Goal: Task Accomplishment & Management: Manage account settings

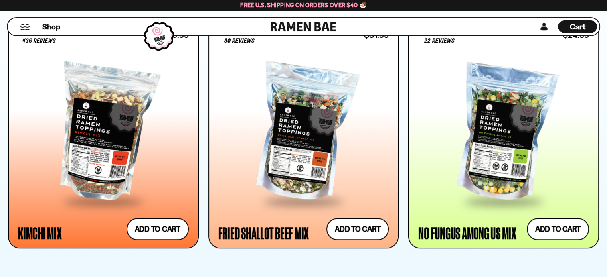
scroll to position [678, 0]
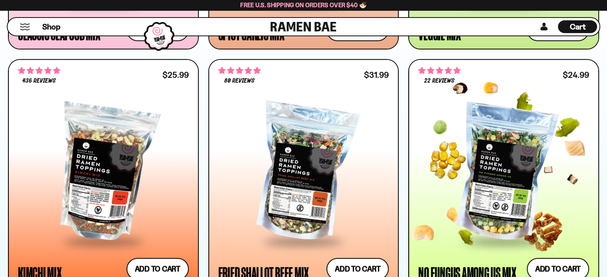
click at [498, 151] on div at bounding box center [503, 173] width 171 height 134
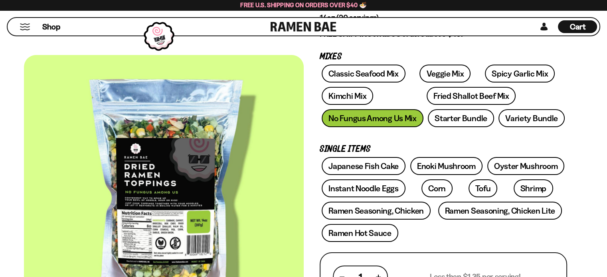
scroll to position [80, 0]
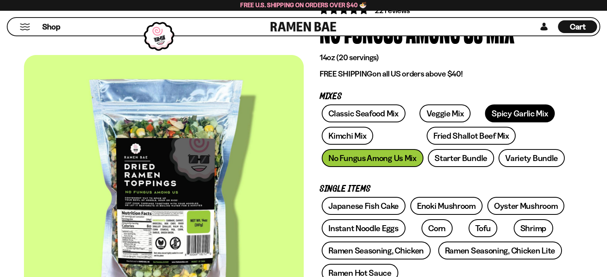
click at [485, 111] on link "Spicy Garlic Mix" at bounding box center [520, 113] width 70 height 18
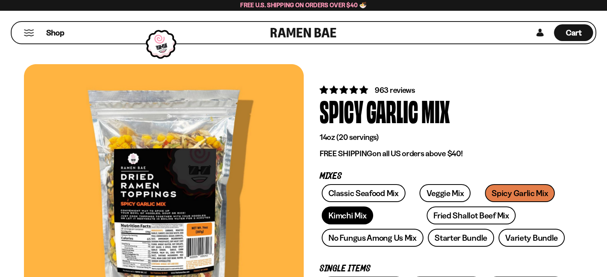
click at [343, 215] on link "Kimchi Mix" at bounding box center [346, 216] width 51 height 18
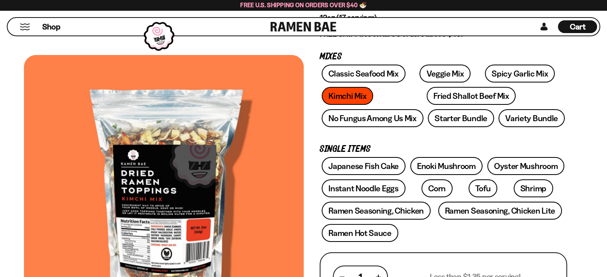
scroll to position [80, 0]
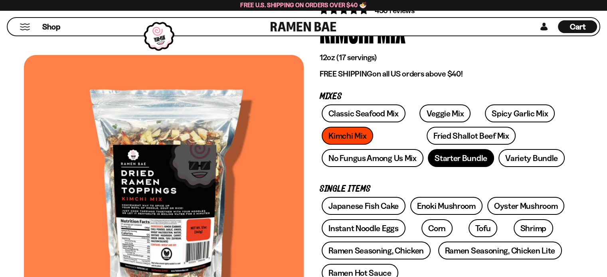
click at [465, 161] on link "Starter Bundle" at bounding box center [461, 158] width 66 height 18
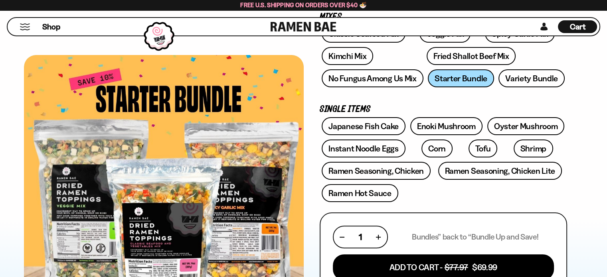
scroll to position [120, 0]
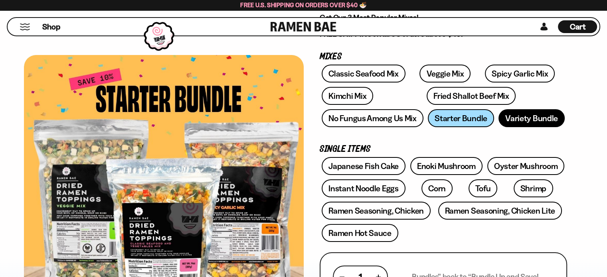
click at [536, 118] on link "Variety Bundle" at bounding box center [531, 118] width 66 height 18
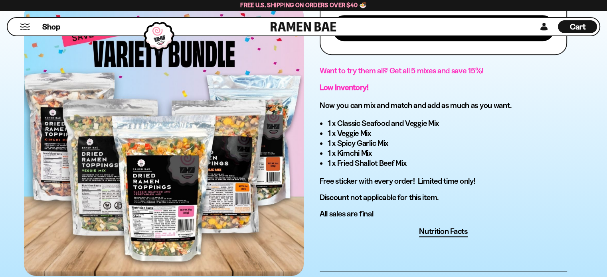
scroll to position [439, 0]
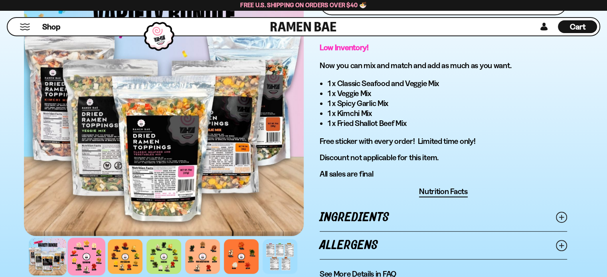
click at [86, 251] on div at bounding box center [86, 257] width 38 height 38
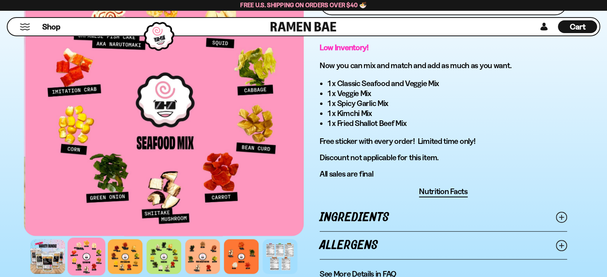
click at [260, 178] on div at bounding box center [165, 100] width 280 height 272
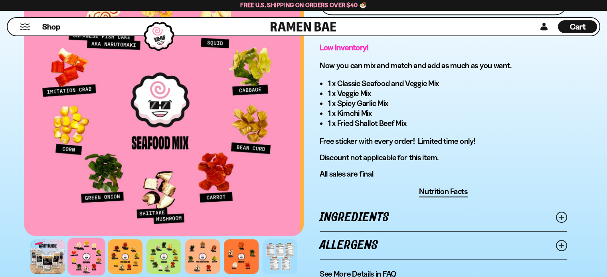
click at [213, 175] on div at bounding box center [160, 100] width 280 height 272
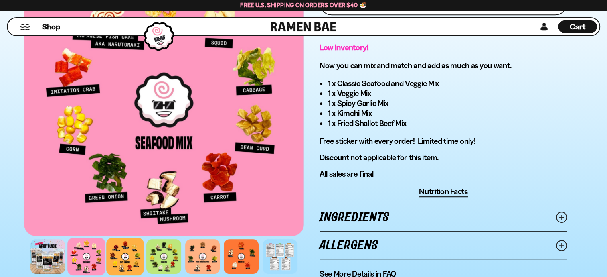
click at [136, 255] on div at bounding box center [125, 257] width 38 height 38
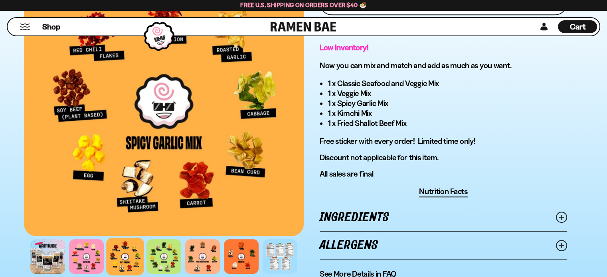
click at [233, 109] on div at bounding box center [164, 100] width 280 height 272
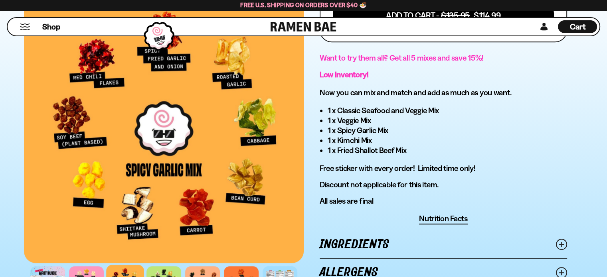
scroll to position [468, 0]
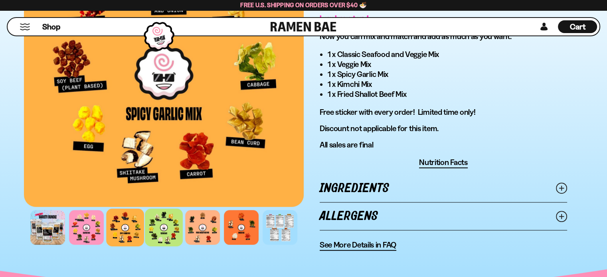
click at [174, 231] on div at bounding box center [164, 228] width 38 height 38
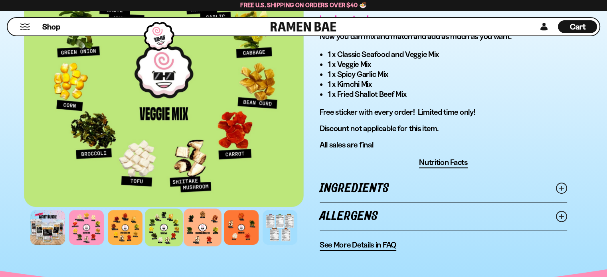
click at [210, 230] on div at bounding box center [202, 228] width 38 height 38
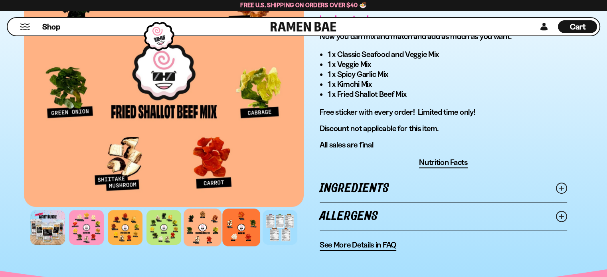
click at [243, 225] on div at bounding box center [241, 228] width 38 height 38
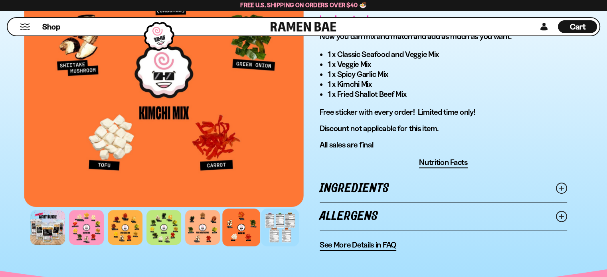
click at [280, 223] on div at bounding box center [280, 228] width 38 height 38
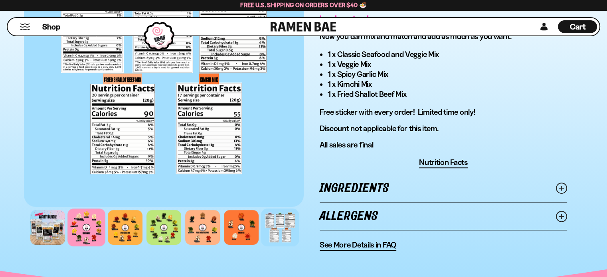
click at [80, 225] on div at bounding box center [86, 228] width 38 height 38
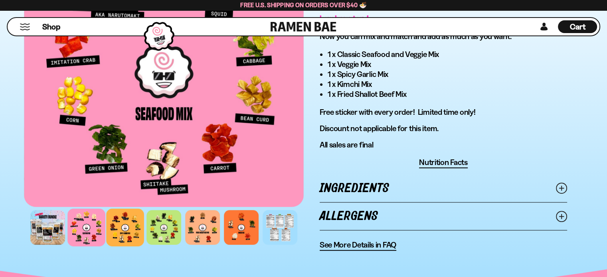
click at [128, 225] on div at bounding box center [125, 228] width 38 height 38
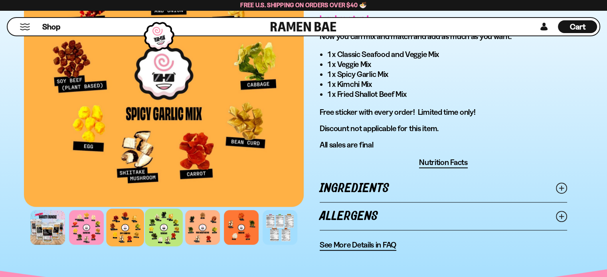
click at [159, 229] on div at bounding box center [164, 228] width 38 height 38
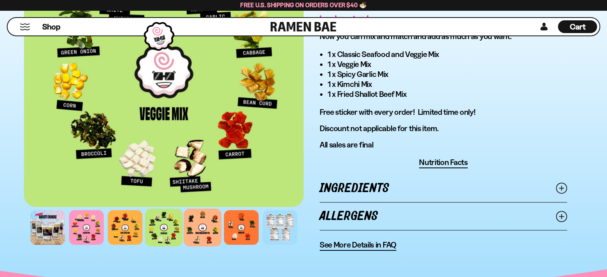
click at [205, 229] on div at bounding box center [202, 228] width 38 height 38
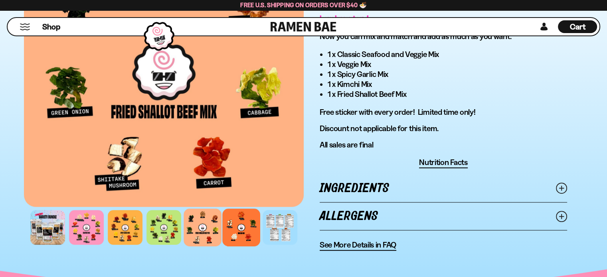
click at [249, 221] on div at bounding box center [241, 228] width 38 height 38
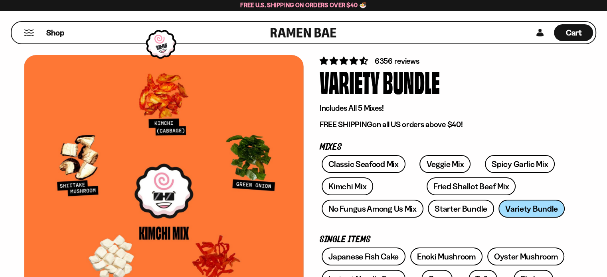
scroll to position [0, 0]
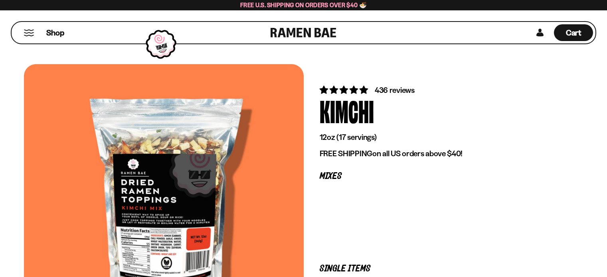
scroll to position [80, 0]
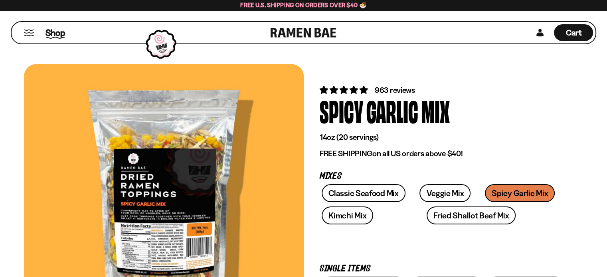
click at [57, 32] on span "Shop" at bounding box center [55, 33] width 20 height 12
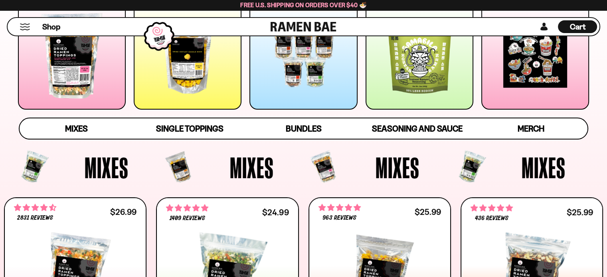
scroll to position [80, 0]
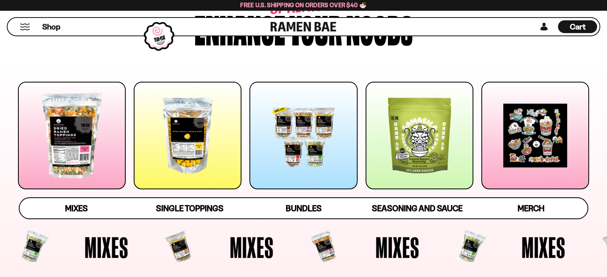
click at [428, 133] on div at bounding box center [419, 136] width 108 height 108
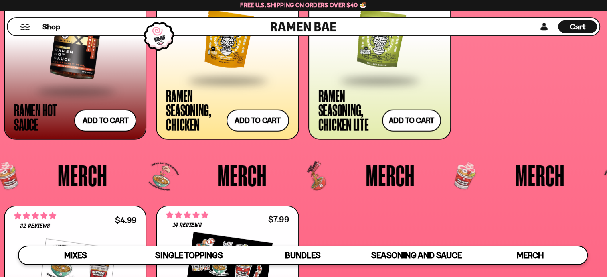
scroll to position [1966, 0]
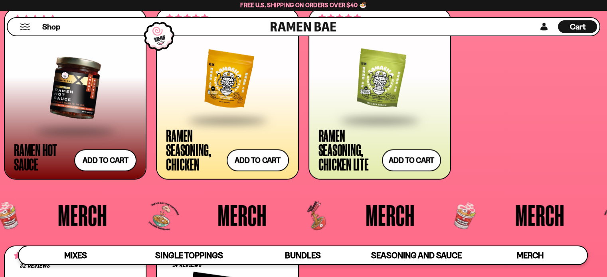
click at [106, 89] on div at bounding box center [75, 88] width 122 height 85
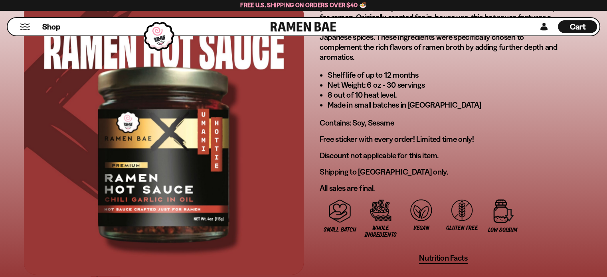
scroll to position [638, 0]
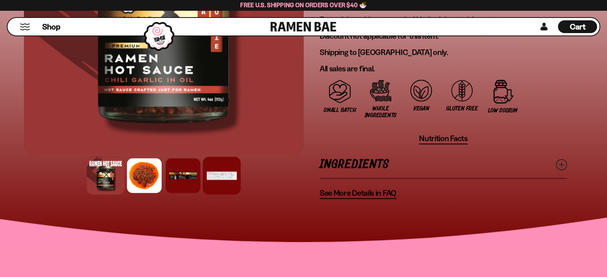
click at [214, 159] on div at bounding box center [222, 176] width 38 height 38
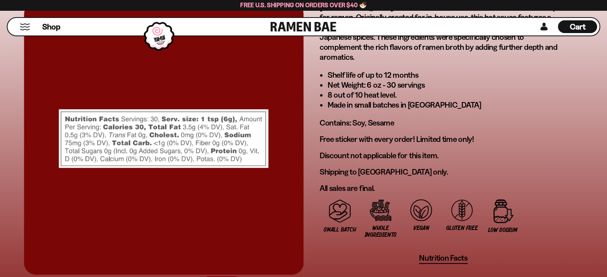
scroll to position [598, 0]
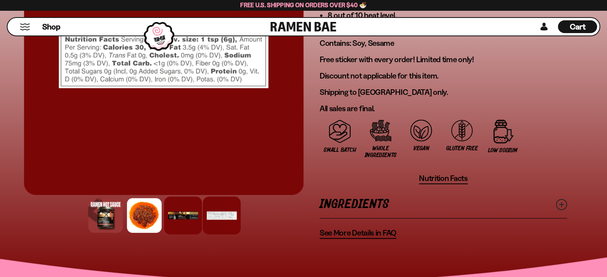
click at [187, 204] on div at bounding box center [183, 216] width 38 height 38
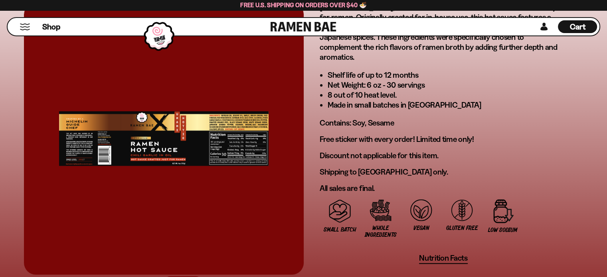
scroll to position [479, 0]
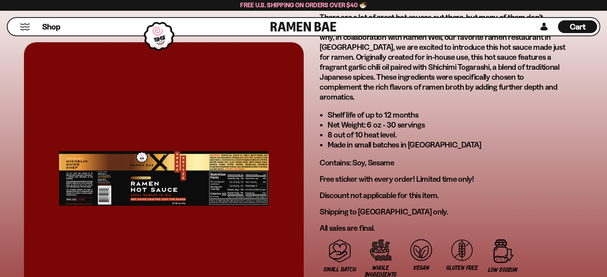
click at [124, 172] on div at bounding box center [164, 178] width 280 height 272
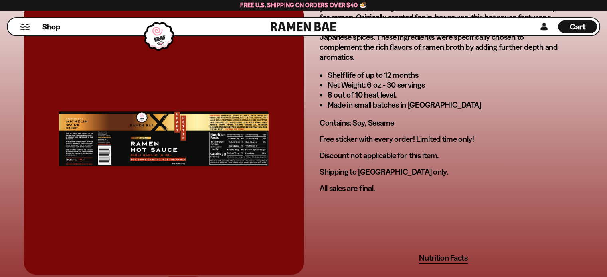
scroll to position [638, 0]
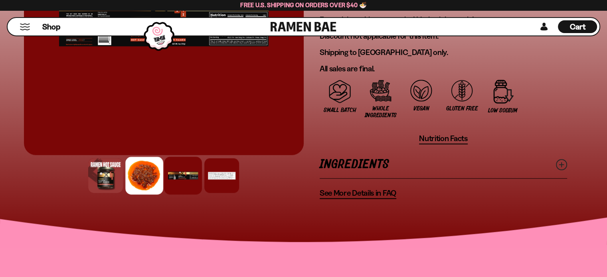
click at [139, 161] on div at bounding box center [144, 176] width 38 height 38
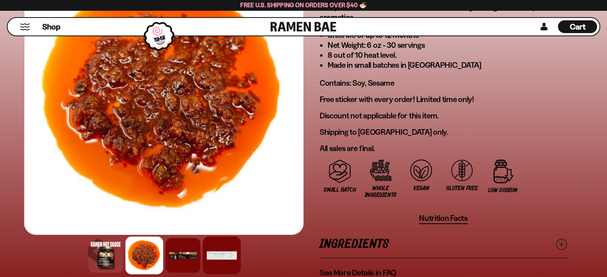
scroll to position [518, 0]
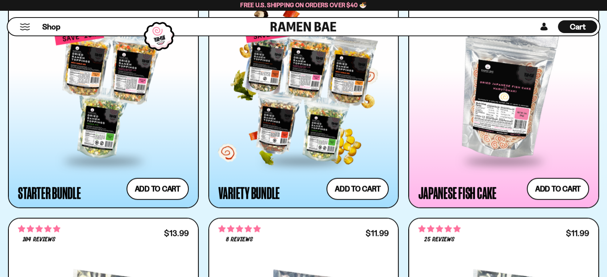
scroll to position [917, 0]
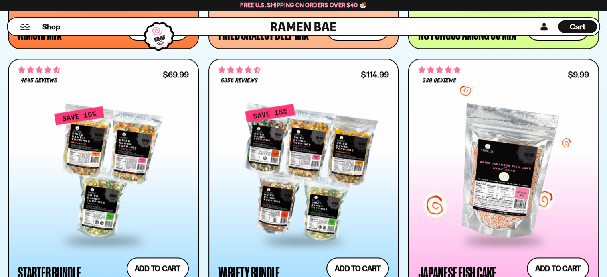
click at [504, 171] on div at bounding box center [503, 173] width 171 height 134
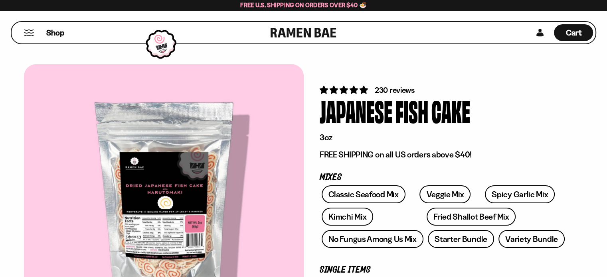
click at [195, 196] on div at bounding box center [164, 200] width 280 height 272
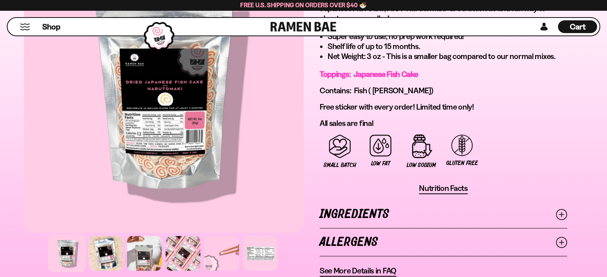
scroll to position [518, 0]
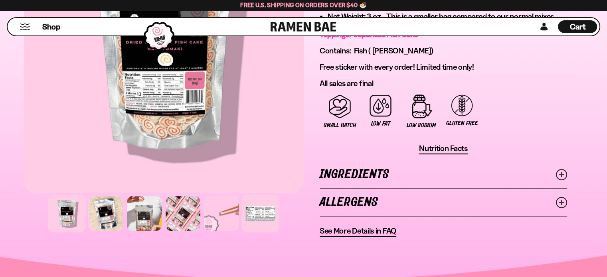
click at [268, 211] on div at bounding box center [260, 214] width 38 height 38
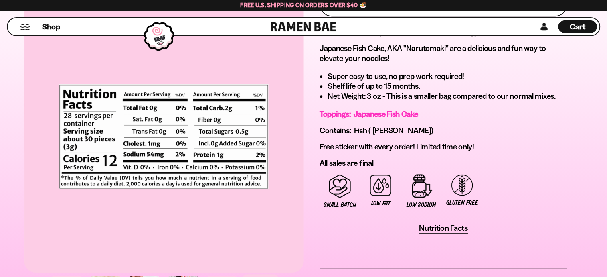
scroll to position [399, 0]
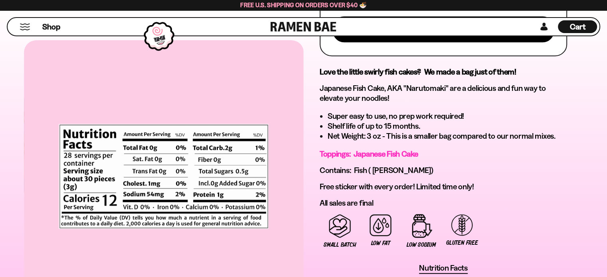
click at [248, 107] on div at bounding box center [164, 176] width 280 height 272
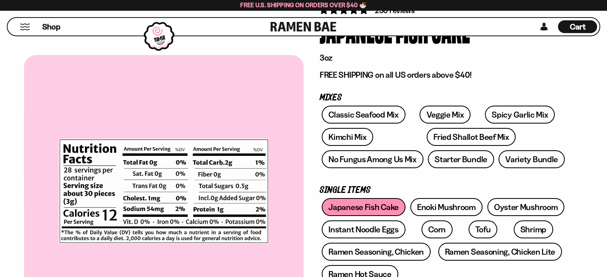
scroll to position [0, 0]
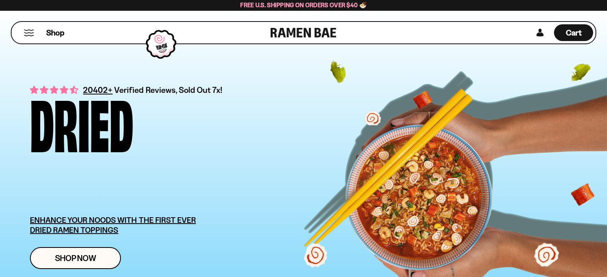
scroll to position [917, 0]
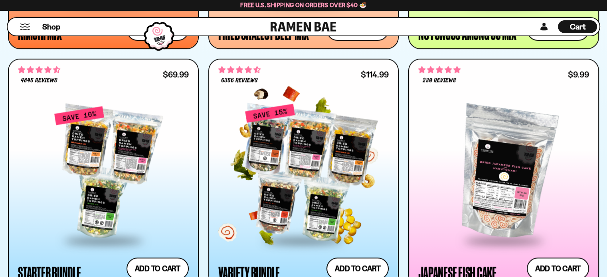
click at [310, 132] on div at bounding box center [303, 173] width 171 height 134
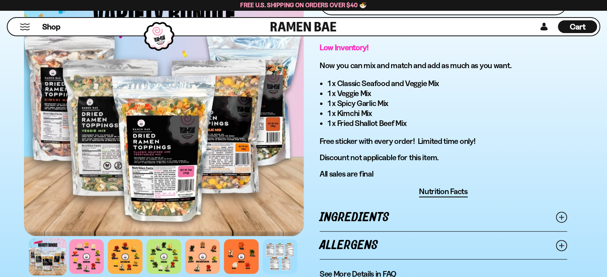
scroll to position [479, 0]
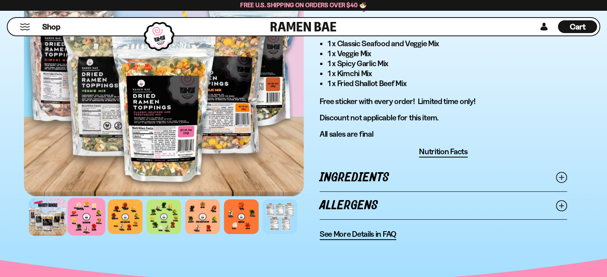
click at [86, 226] on div at bounding box center [86, 217] width 38 height 38
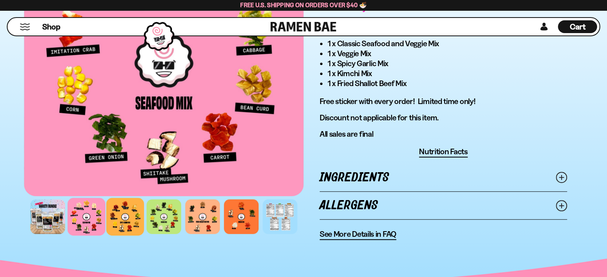
click at [136, 222] on div at bounding box center [125, 217] width 38 height 38
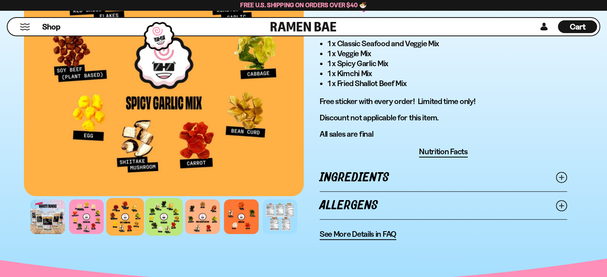
click at [171, 225] on div at bounding box center [164, 217] width 38 height 38
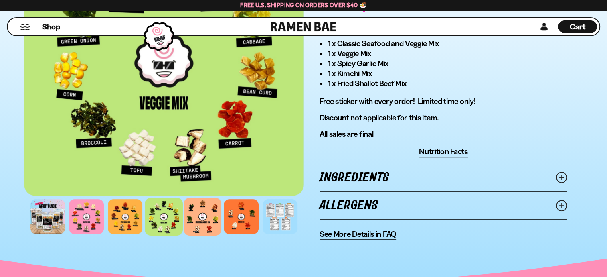
click at [206, 211] on div at bounding box center [202, 217] width 38 height 38
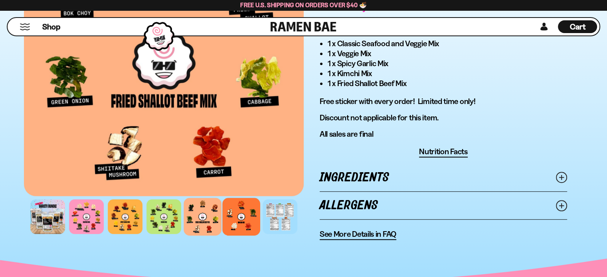
click at [242, 219] on div at bounding box center [241, 217] width 38 height 38
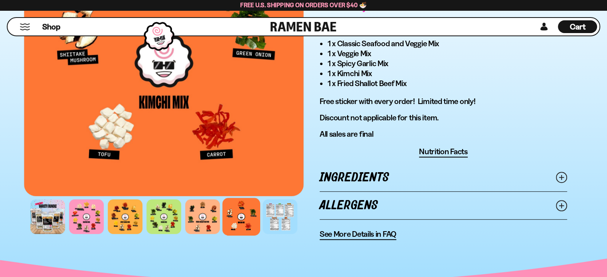
click at [233, 222] on div at bounding box center [241, 217] width 38 height 38
click at [198, 213] on div at bounding box center [202, 217] width 38 height 38
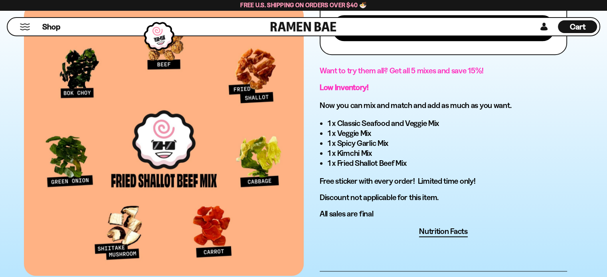
scroll to position [518, 0]
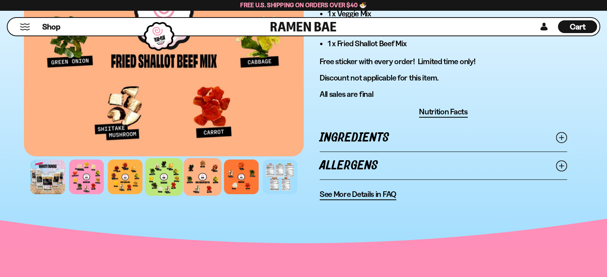
click at [163, 167] on div at bounding box center [164, 177] width 38 height 38
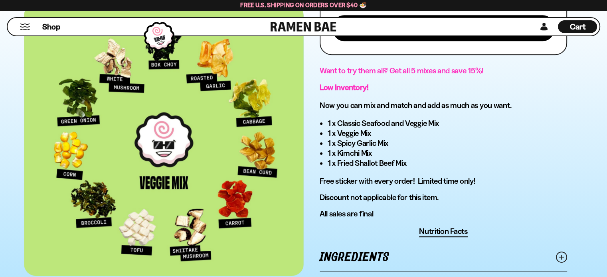
scroll to position [479, 0]
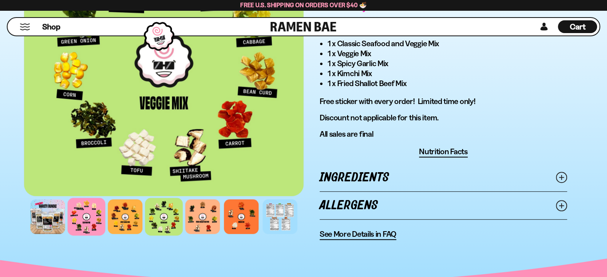
click at [81, 221] on div at bounding box center [86, 217] width 38 height 38
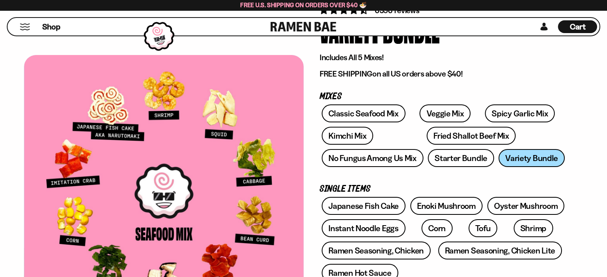
scroll to position [0, 0]
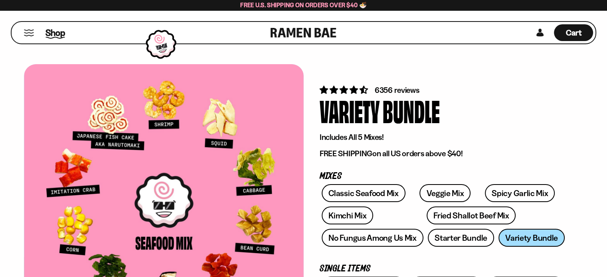
click at [46, 34] on li "Shop" at bounding box center [55, 33] width 18 height 22
click at [55, 34] on span "Shop" at bounding box center [55, 33] width 20 height 12
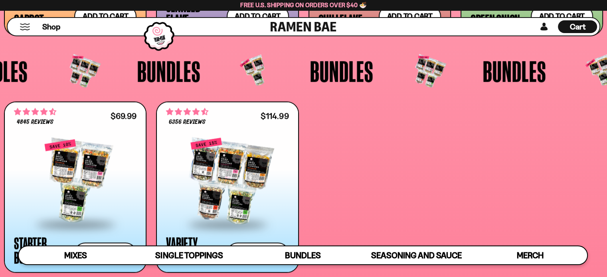
scroll to position [1675, 0]
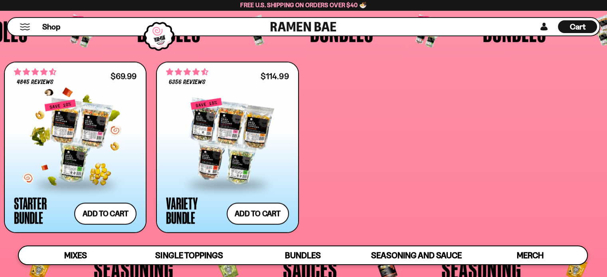
click at [73, 154] on div at bounding box center [75, 141] width 122 height 85
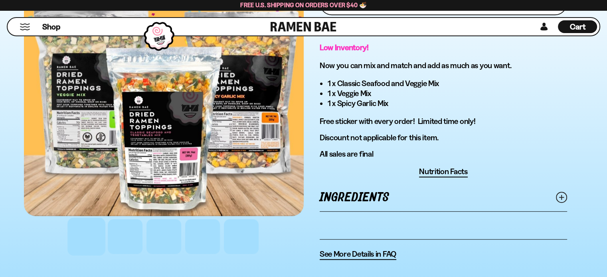
scroll to position [479, 0]
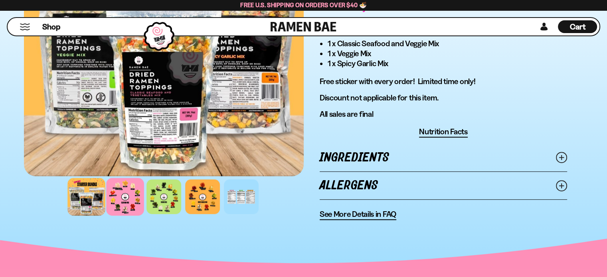
click at [131, 200] on div at bounding box center [125, 197] width 38 height 38
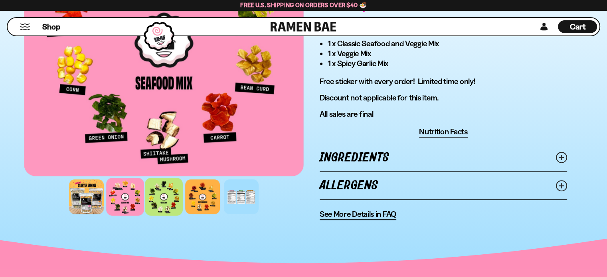
click at [166, 199] on div at bounding box center [164, 197] width 38 height 38
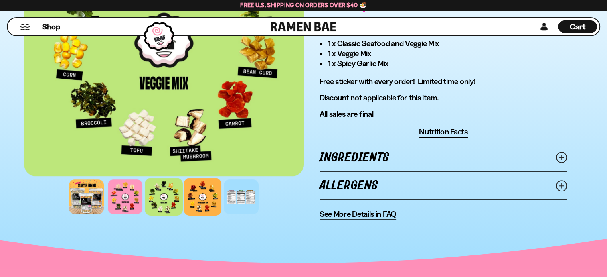
click at [204, 204] on div at bounding box center [202, 197] width 38 height 38
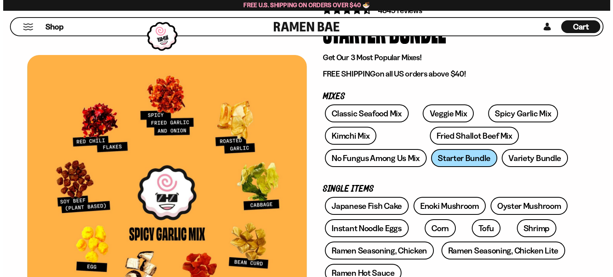
scroll to position [40, 0]
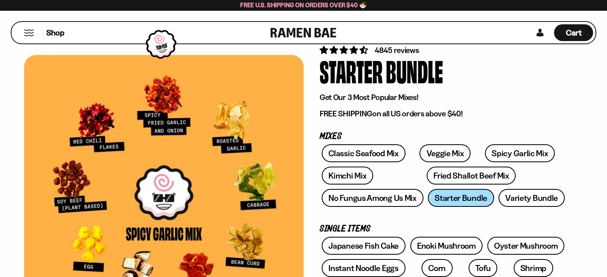
click at [30, 31] on button "Mobile Menu Trigger" at bounding box center [29, 33] width 11 height 7
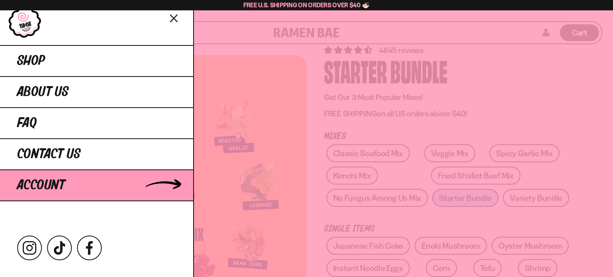
click at [61, 183] on span "Account" at bounding box center [41, 185] width 48 height 14
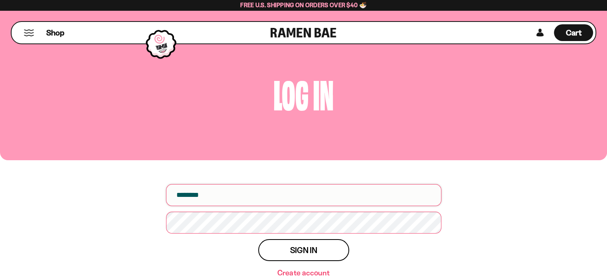
click at [223, 198] on input "email" at bounding box center [303, 195] width 275 height 22
click at [228, 204] on input "email" at bounding box center [303, 195] width 275 height 22
type input "**********"
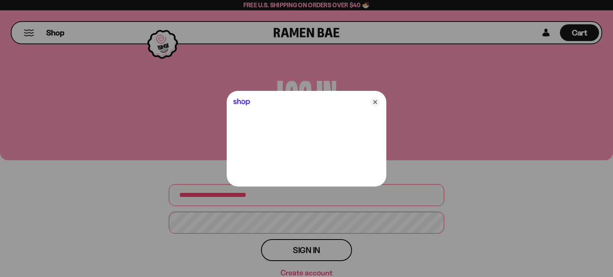
click at [221, 222] on div at bounding box center [306, 138] width 613 height 277
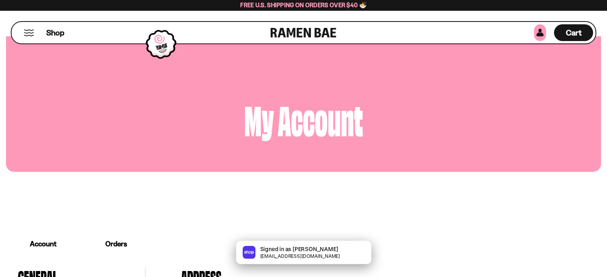
click at [538, 33] on link at bounding box center [540, 32] width 12 height 17
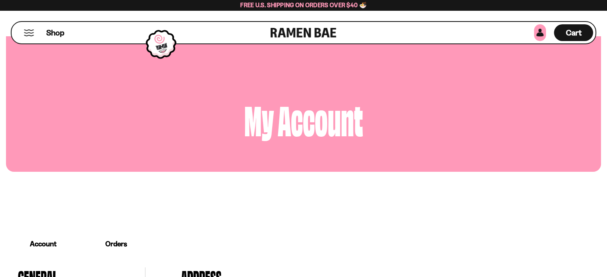
click at [537, 33] on link at bounding box center [540, 32] width 12 height 17
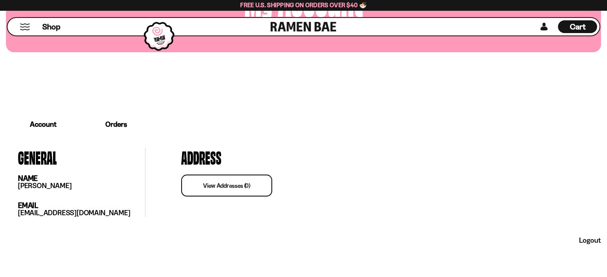
scroll to position [160, 0]
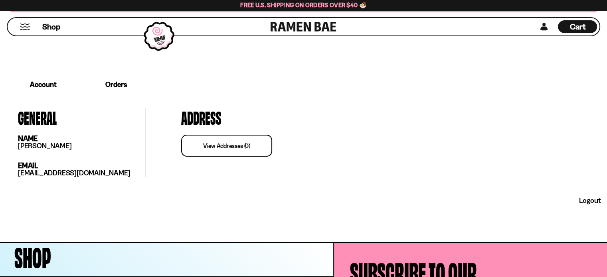
click at [213, 142] on link "view addresses (0)" at bounding box center [226, 146] width 91 height 22
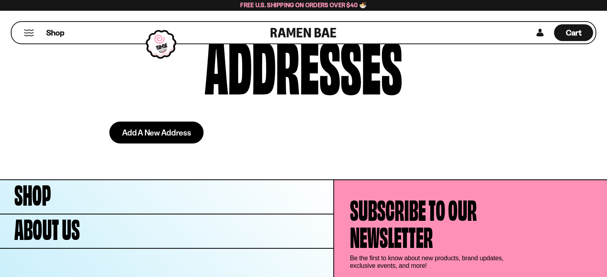
scroll to position [80, 0]
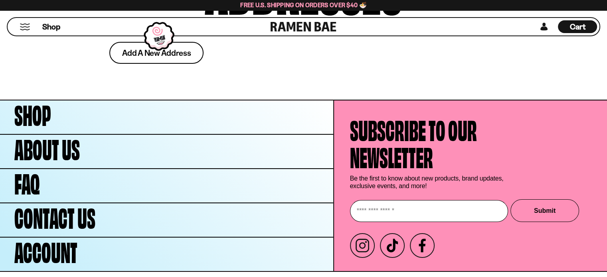
click at [152, 55] on span "Add a new address" at bounding box center [156, 53] width 69 height 8
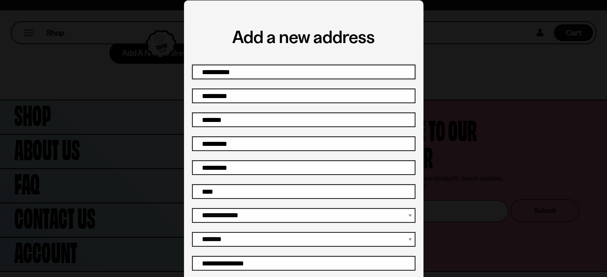
click at [225, 69] on input "First name" at bounding box center [303, 72] width 223 height 15
type input "****"
type input "******"
type input "**********"
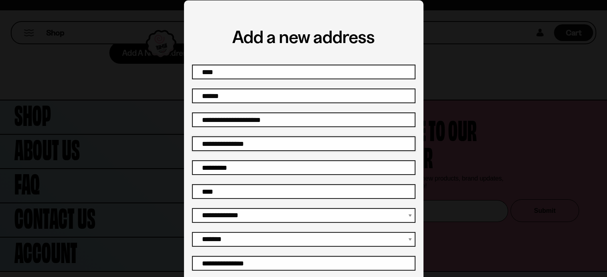
type input "******"
select select "********"
type input "*****"
type input "**********"
click at [279, 122] on input "**********" at bounding box center [303, 119] width 223 height 15
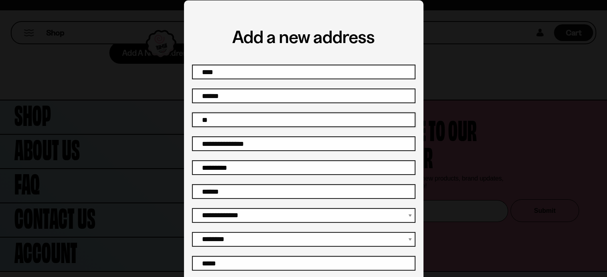
type input "*"
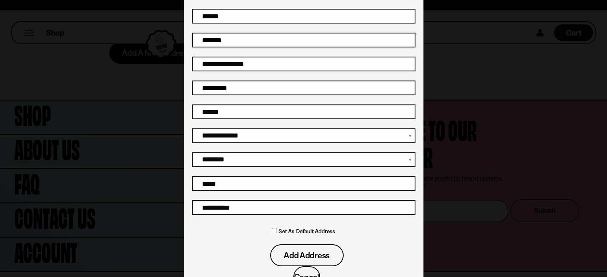
scroll to position [136, 0]
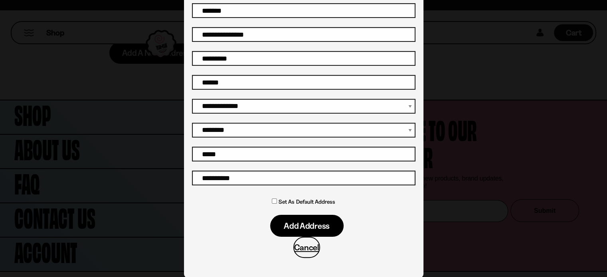
click at [300, 223] on span "Add address" at bounding box center [307, 226] width 46 height 8
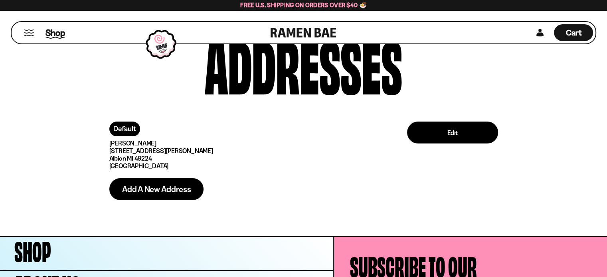
click at [57, 30] on span "Shop" at bounding box center [55, 33] width 20 height 12
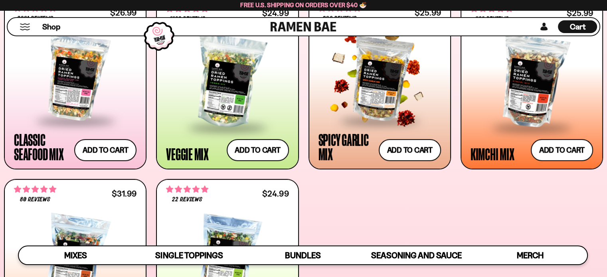
scroll to position [479, 0]
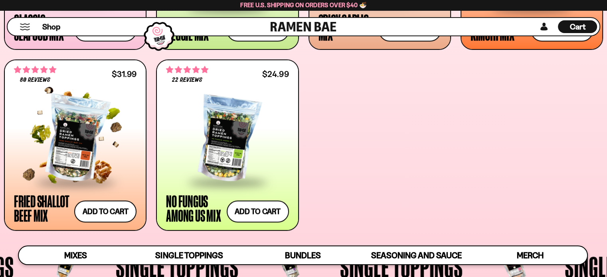
click at [84, 163] on div at bounding box center [75, 139] width 122 height 85
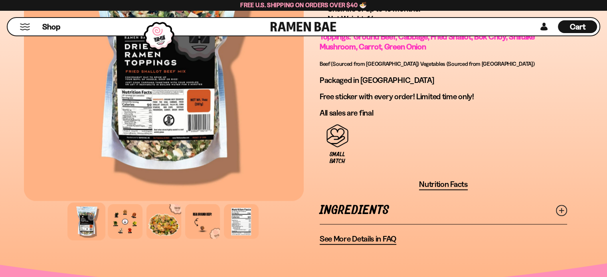
scroll to position [678, 0]
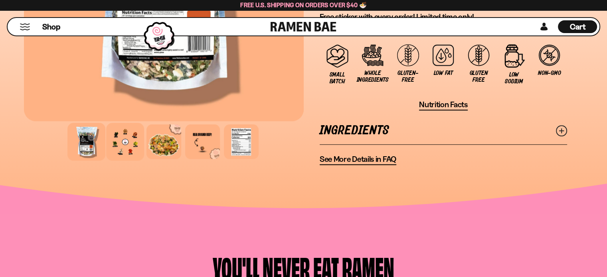
click at [122, 145] on div at bounding box center [125, 142] width 38 height 38
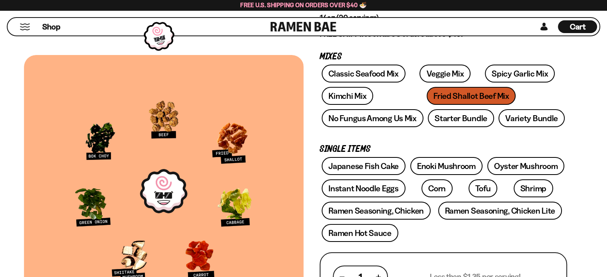
scroll to position [0, 0]
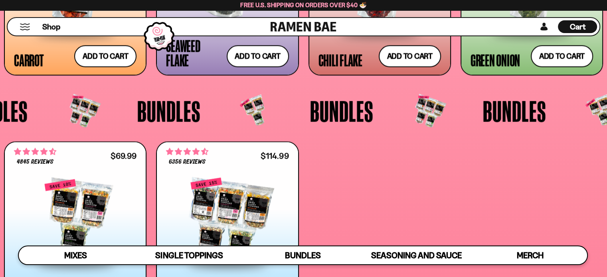
scroll to position [1675, 0]
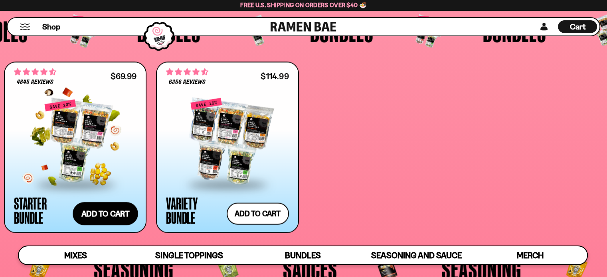
click at [104, 212] on button "Add to cart Add ― Regular price $69.99 Regular price $77.97 USD Sale price $69.…" at bounding box center [105, 214] width 65 height 23
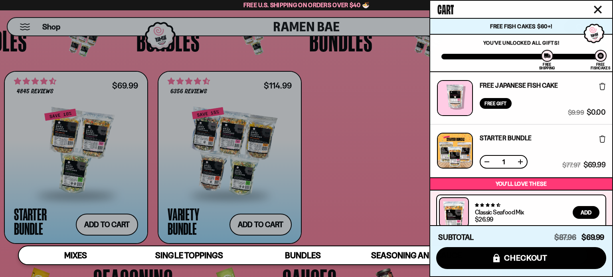
scroll to position [87, 0]
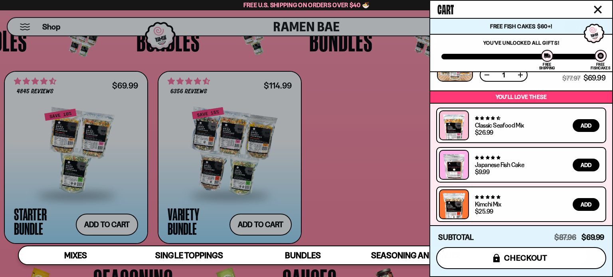
click at [498, 261] on icon "submit" at bounding box center [496, 258] width 6 height 8
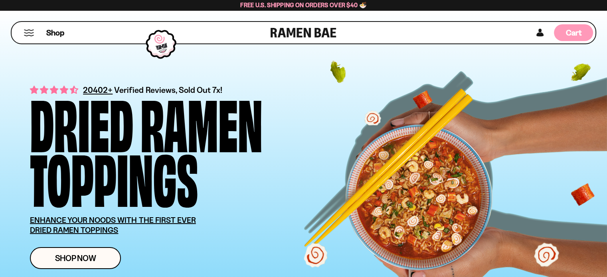
click at [562, 29] on div "Cart D0381C2F-513E-4F90-8A41-6F0A75DCBAAA" at bounding box center [573, 32] width 39 height 17
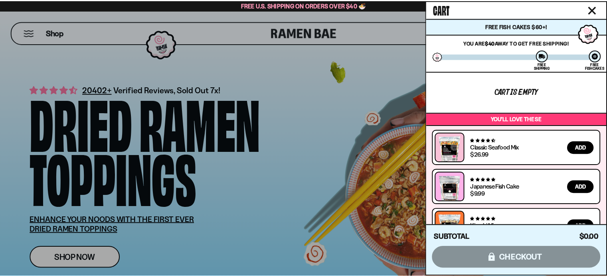
scroll to position [22, 0]
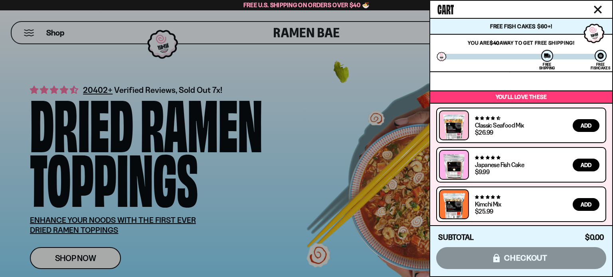
click at [526, 263] on div "Subtotal $0.00 $0.00 icons8-lock checkout" at bounding box center [521, 250] width 182 height 51
click at [527, 263] on div "Subtotal $0.00 $0.00 icons8-lock checkout" at bounding box center [521, 250] width 182 height 51
click at [598, 8] on icon "Close cart" at bounding box center [597, 9] width 7 height 7
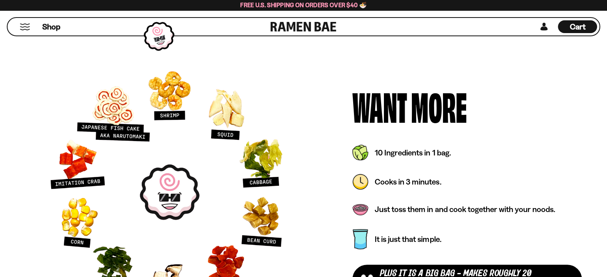
scroll to position [3510, 0]
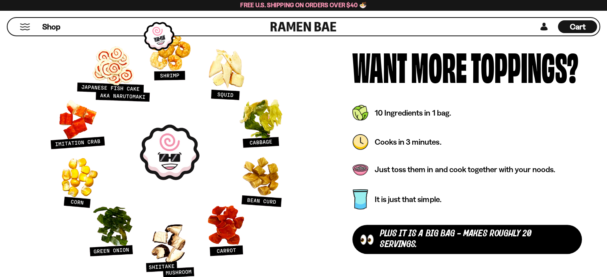
click at [576, 27] on span "Cart" at bounding box center [578, 27] width 16 height 10
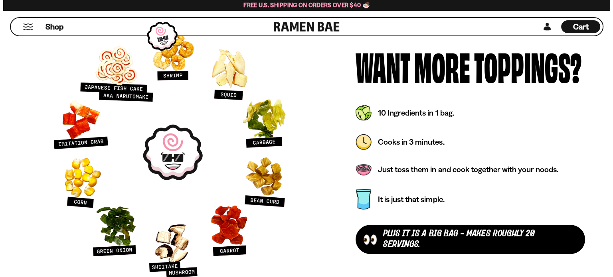
scroll to position [3536, 0]
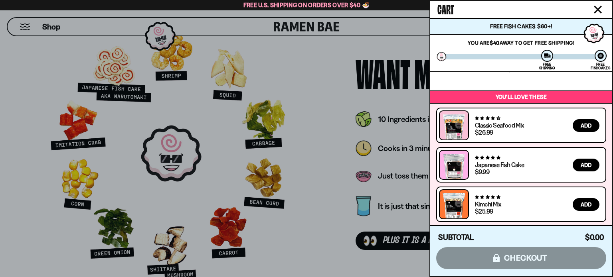
click at [542, 247] on div "Subtotal $0.00 $0.00 icons8-lock checkout" at bounding box center [521, 250] width 182 height 51
click at [544, 258] on div "Subtotal $0.00 $0.00 icons8-lock checkout" at bounding box center [521, 250] width 182 height 51
